Goal: Task Accomplishment & Management: Complete application form

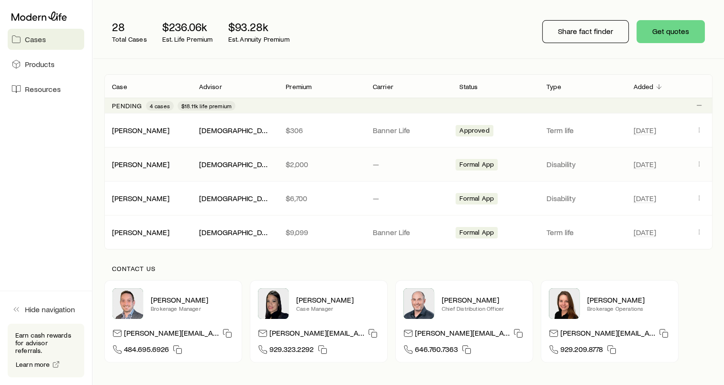
scroll to position [122, 0]
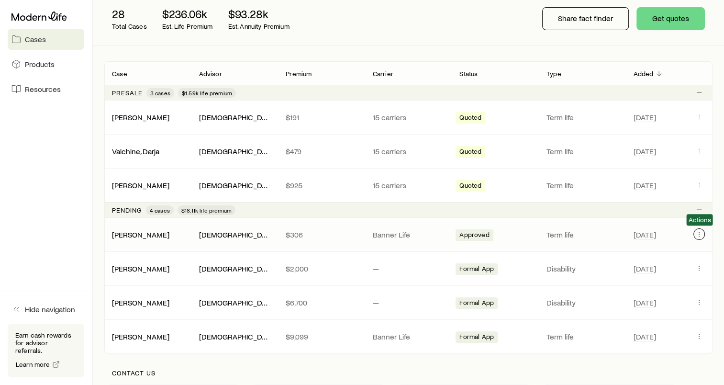
click at [694, 231] on button "Client cases" at bounding box center [698, 233] width 11 height 11
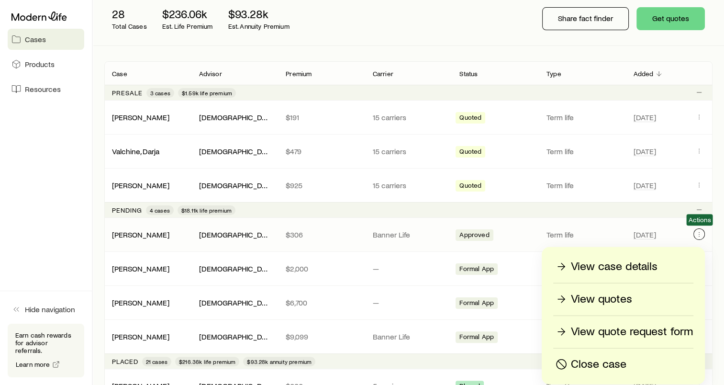
click at [697, 235] on icon "Client cases" at bounding box center [699, 234] width 8 height 8
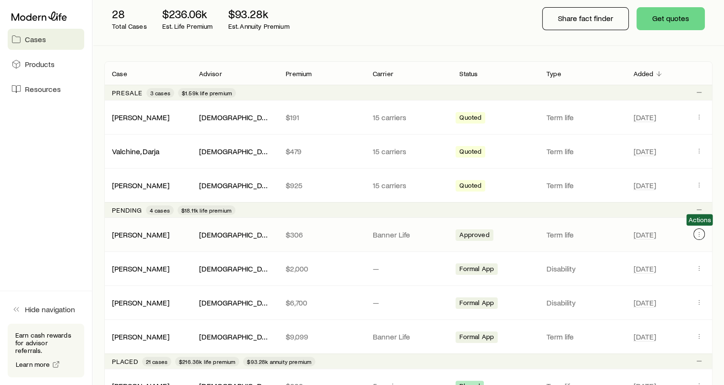
click at [697, 235] on icon "Client cases" at bounding box center [699, 234] width 8 height 8
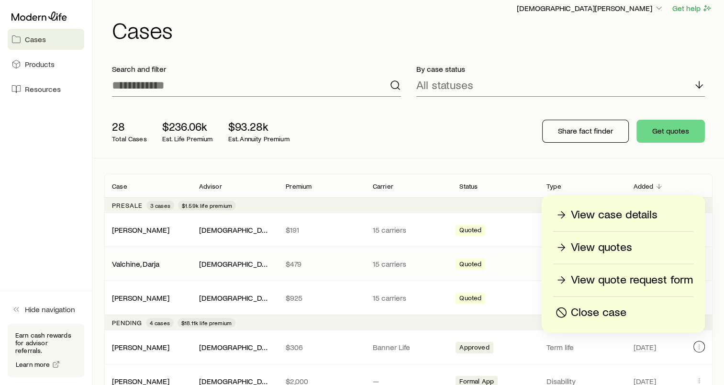
scroll to position [0, 0]
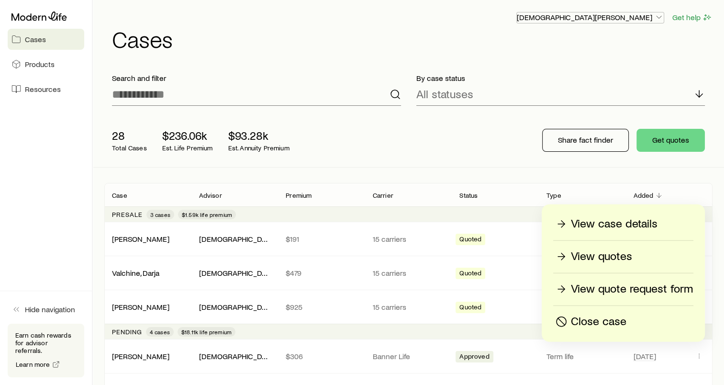
click at [637, 20] on p "[DEMOGRAPHIC_DATA][PERSON_NAME]" at bounding box center [590, 17] width 147 height 10
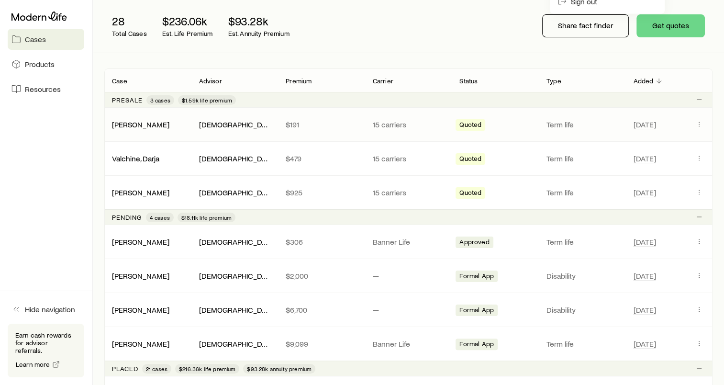
scroll to position [116, 0]
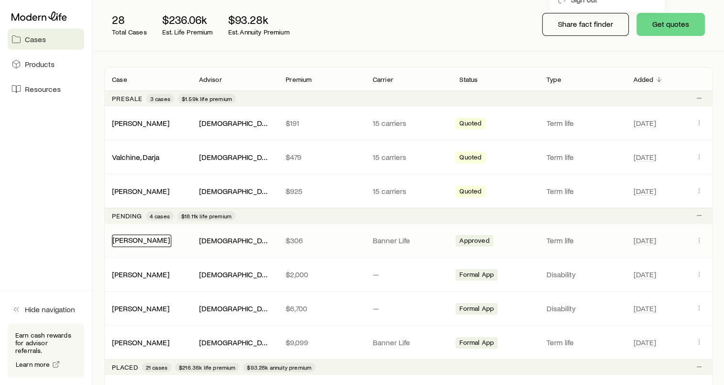
click at [145, 239] on link "[PERSON_NAME]" at bounding box center [140, 239] width 57 height 9
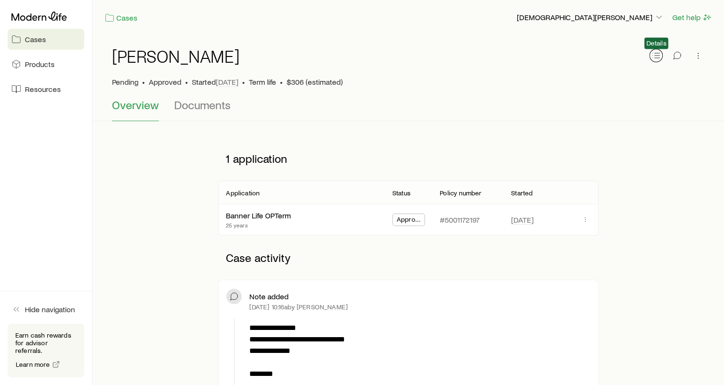
click at [655, 56] on icon "button" at bounding box center [656, 56] width 10 height 10
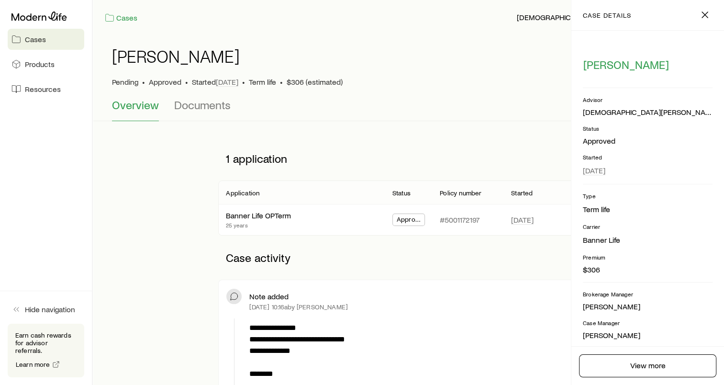
click at [657, 379] on footer "View more" at bounding box center [647, 365] width 153 height 39
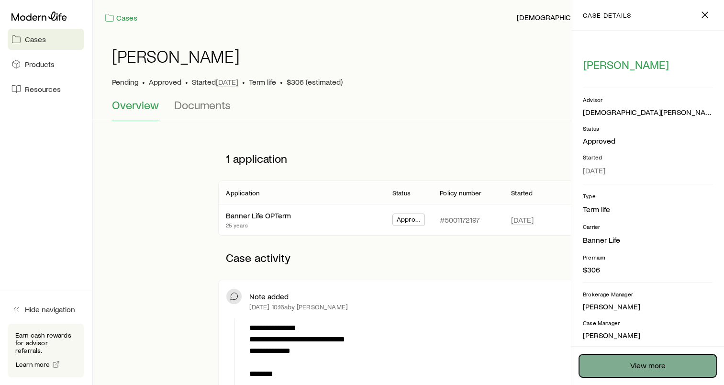
click at [651, 362] on link "View more" at bounding box center [647, 365] width 137 height 23
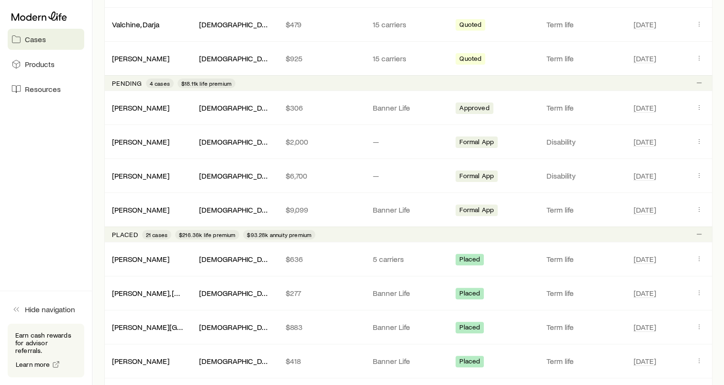
scroll to position [249, 0]
click at [696, 107] on icon "Client cases" at bounding box center [699, 107] width 8 height 8
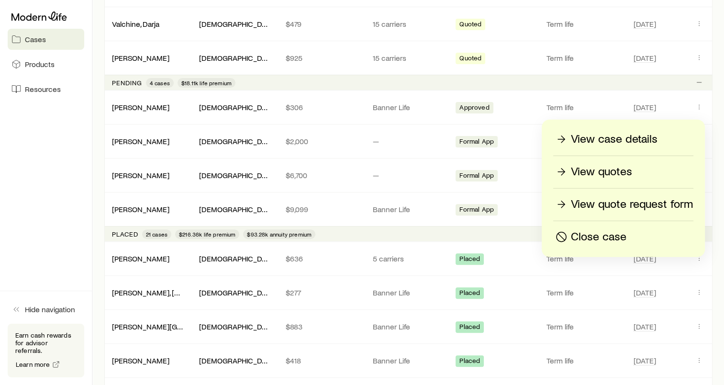
click at [607, 167] on p "View quotes" at bounding box center [601, 171] width 61 height 15
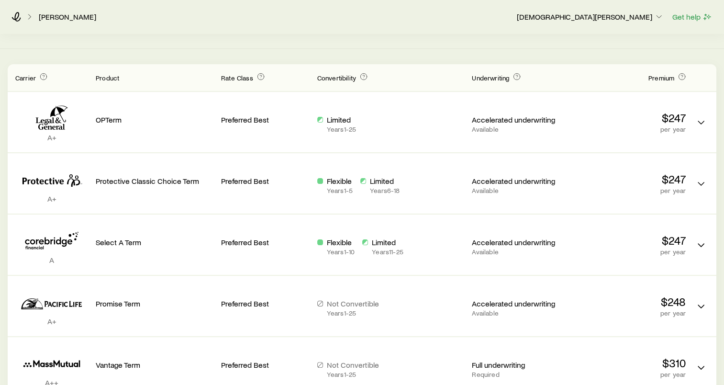
scroll to position [112, 0]
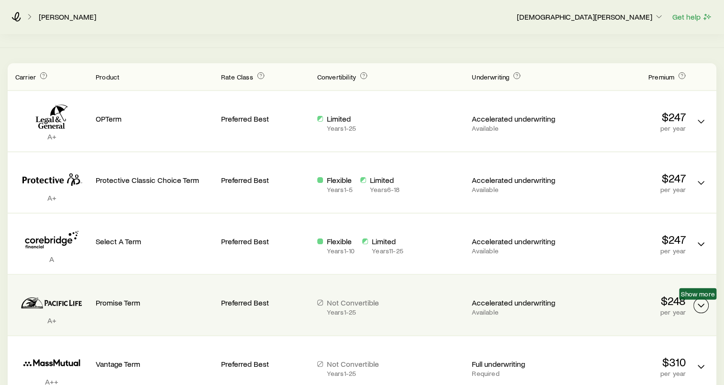
click at [704, 304] on icon "Term quotes" at bounding box center [700, 305] width 11 height 11
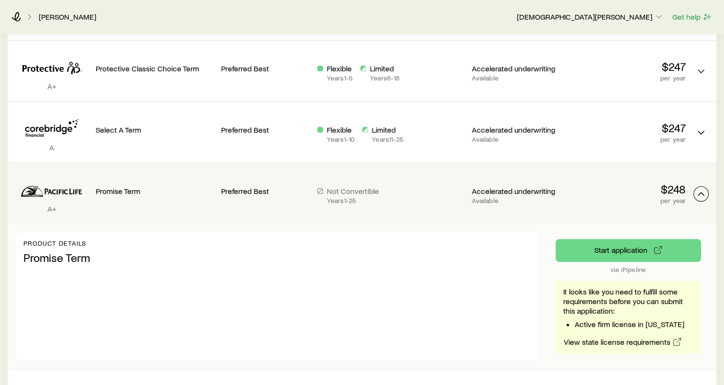
scroll to position [223, 0]
click at [614, 250] on button "Start application" at bounding box center [628, 250] width 145 height 23
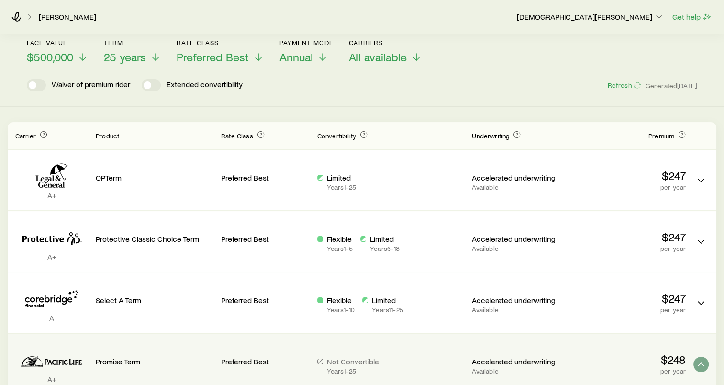
scroll to position [0, 0]
